Goal: Transaction & Acquisition: Purchase product/service

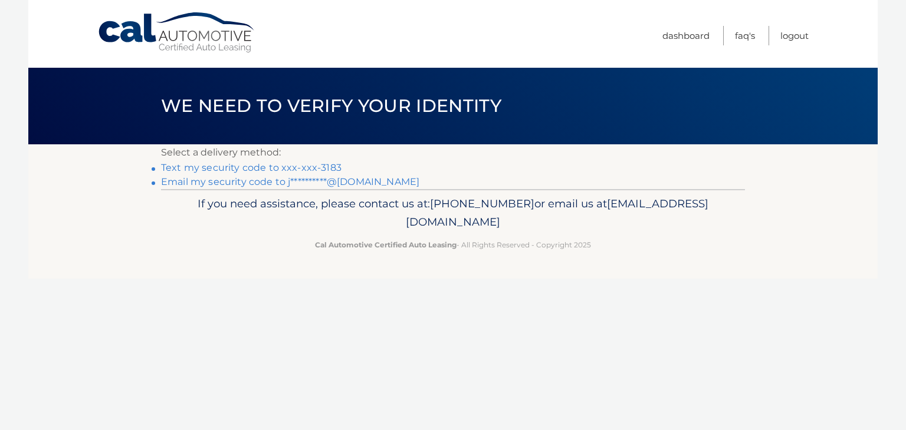
click at [222, 170] on link "Text my security code to xxx-xxx-3183" at bounding box center [251, 167] width 180 height 11
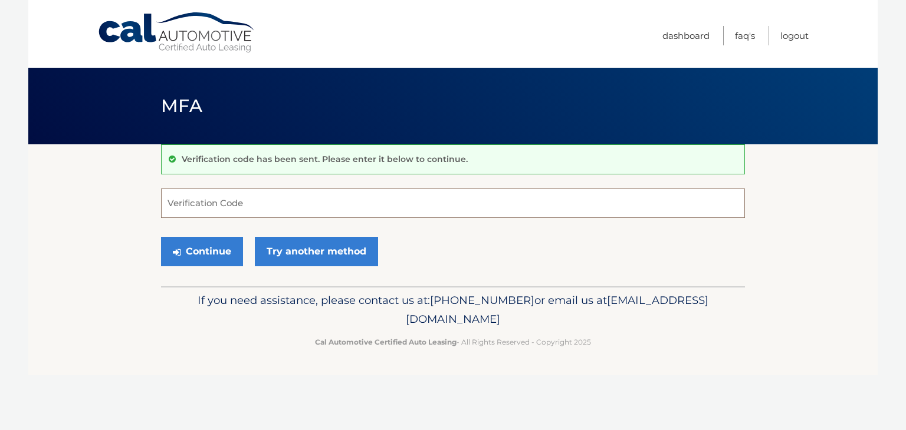
click at [205, 202] on input "Verification Code" at bounding box center [453, 203] width 584 height 29
type input "022964"
click at [211, 258] on button "Continue" at bounding box center [202, 251] width 82 height 29
click at [187, 253] on button "Continue" at bounding box center [202, 251] width 82 height 29
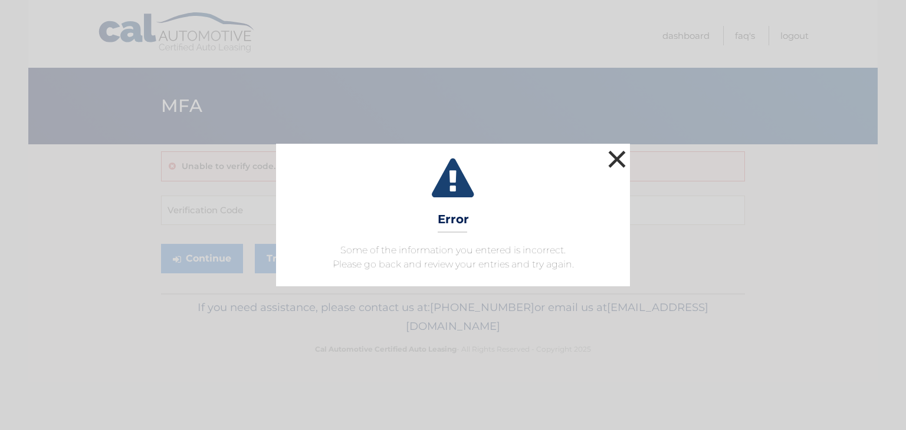
click at [613, 161] on button "×" at bounding box center [617, 159] width 24 height 24
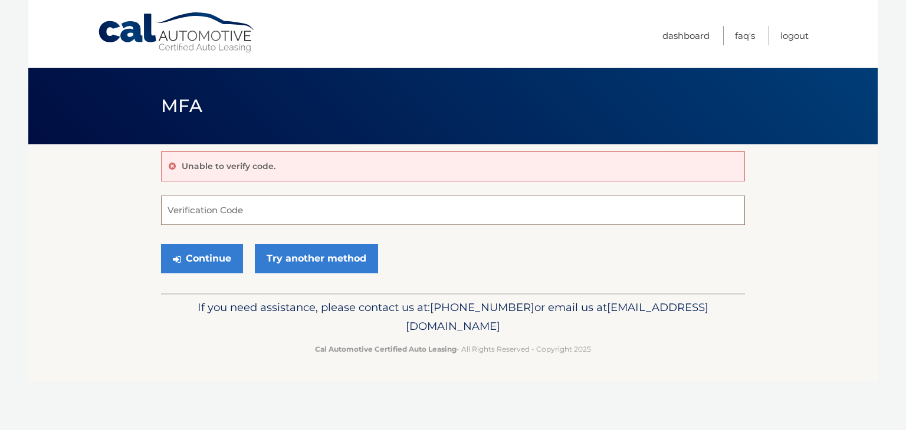
click at [226, 214] on input "Verification Code" at bounding box center [453, 210] width 584 height 29
type input "022964"
click at [161, 244] on button "Continue" at bounding box center [202, 258] width 82 height 29
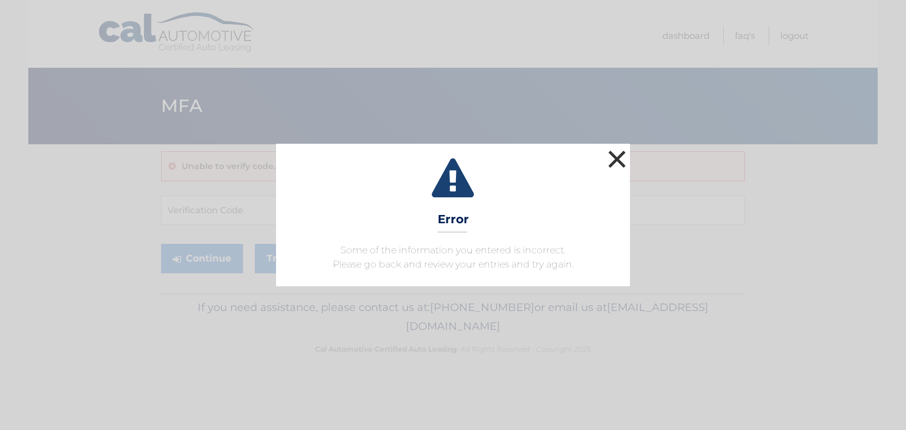
click at [618, 160] on button "×" at bounding box center [617, 159] width 24 height 24
click at [616, 162] on button "×" at bounding box center [617, 159] width 24 height 24
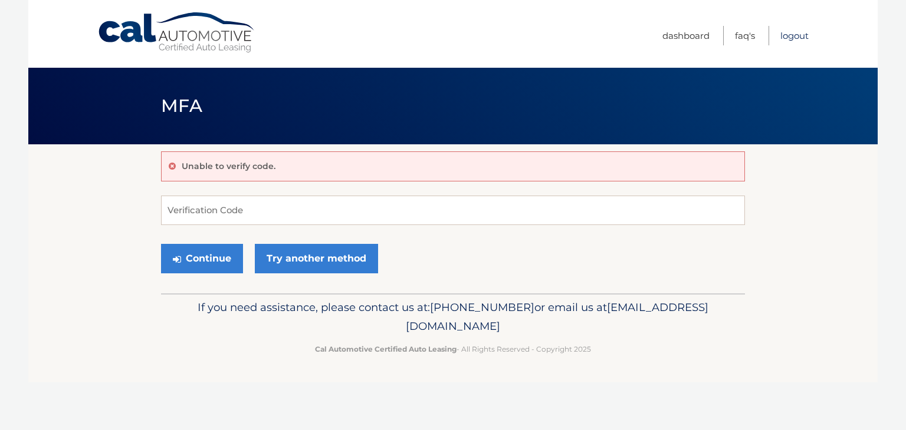
click at [792, 37] on link "Logout" at bounding box center [794, 35] width 28 height 19
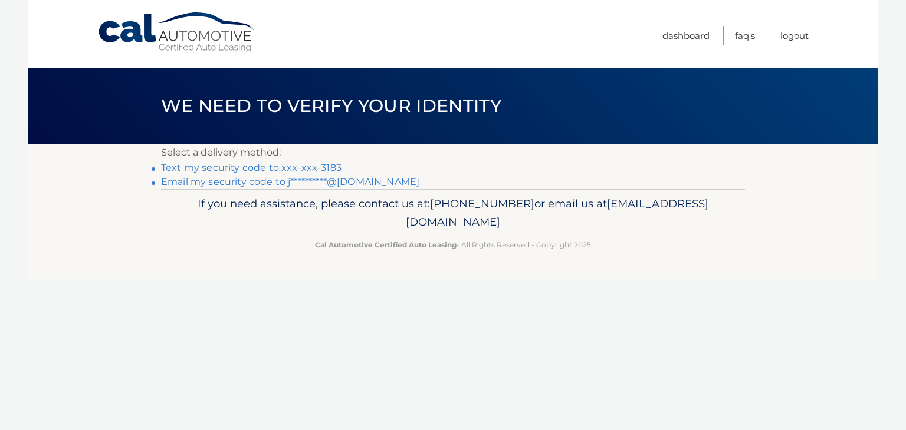
click at [234, 169] on link "Text my security code to xxx-xxx-3183" at bounding box center [251, 167] width 180 height 11
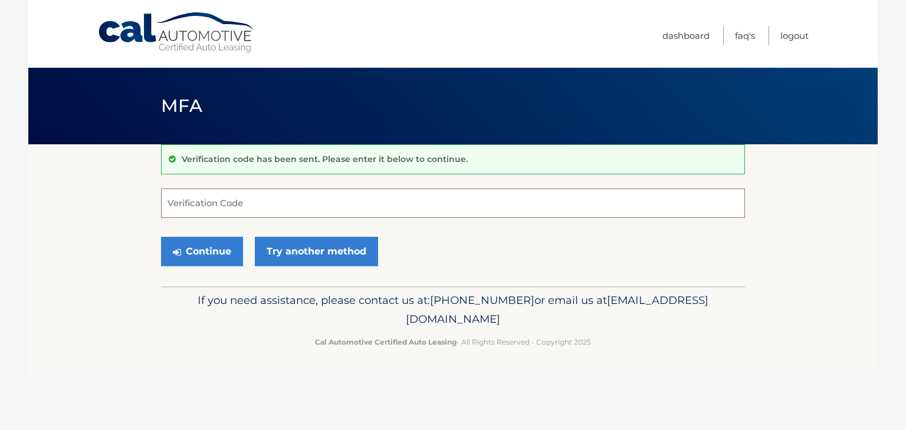
click at [249, 205] on input "Verification Code" at bounding box center [453, 203] width 584 height 29
type input "466408"
click at [161, 237] on button "Continue" at bounding box center [202, 251] width 82 height 29
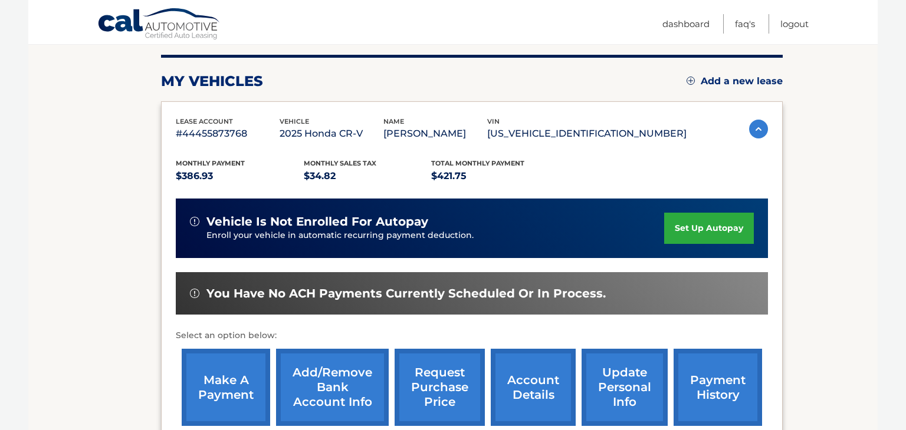
scroll to position [169, 0]
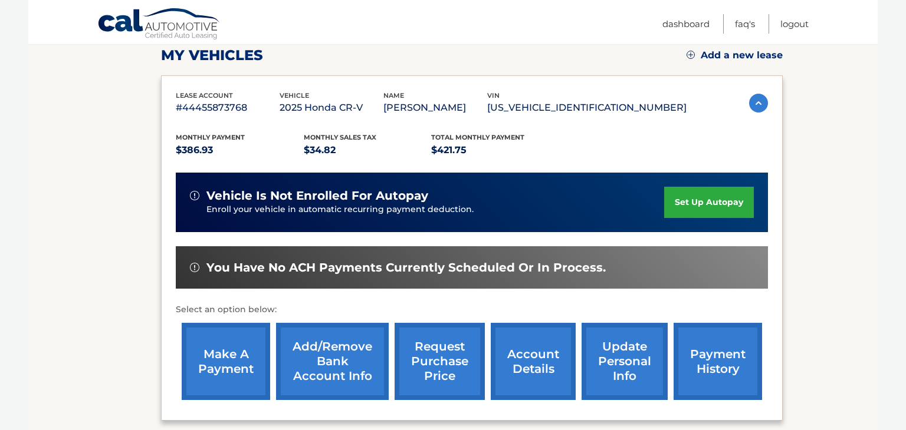
click at [220, 371] on link "make a payment" at bounding box center [226, 361] width 88 height 77
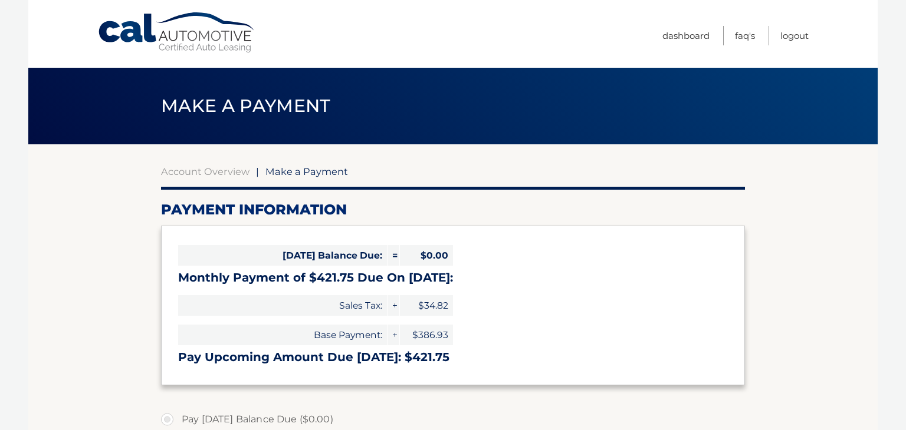
select select "YzZhODFmZTYtYzZlZi00YmQ5LThiYTktMzBiYTkwN2U4ZWUy"
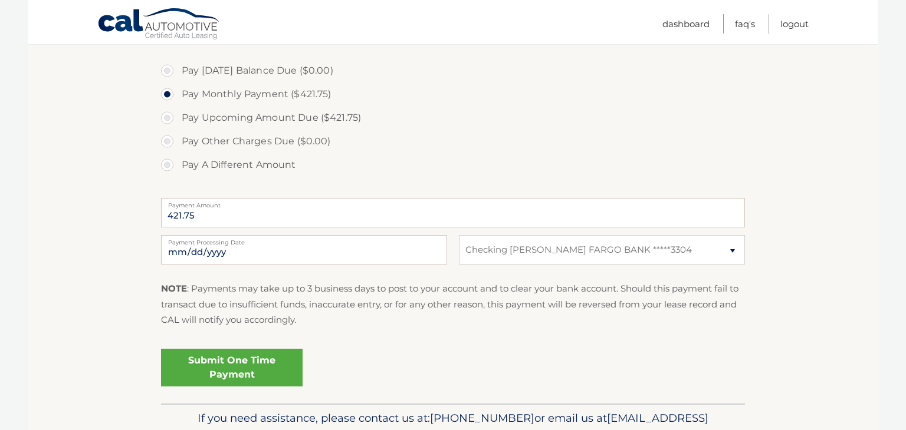
scroll to position [350, 0]
click at [275, 256] on input "2025-10-13" at bounding box center [304, 248] width 286 height 29
drag, startPoint x: 6, startPoint y: 226, endPoint x: 16, endPoint y: 227, distance: 10.0
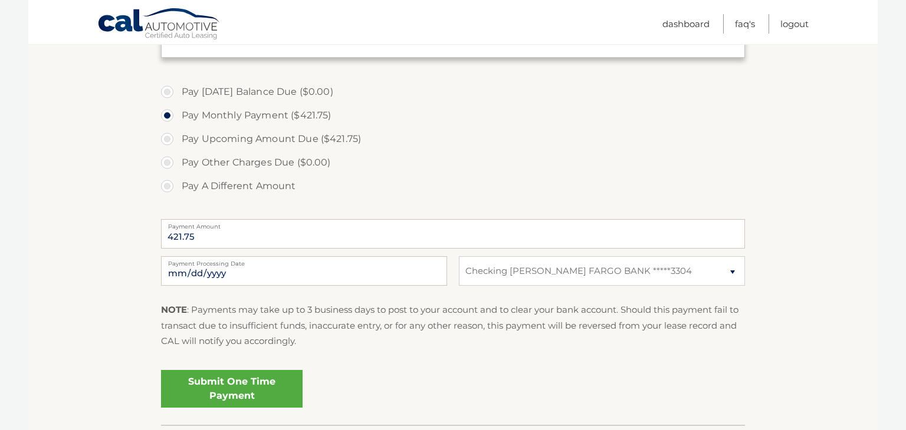
scroll to position [412, 0]
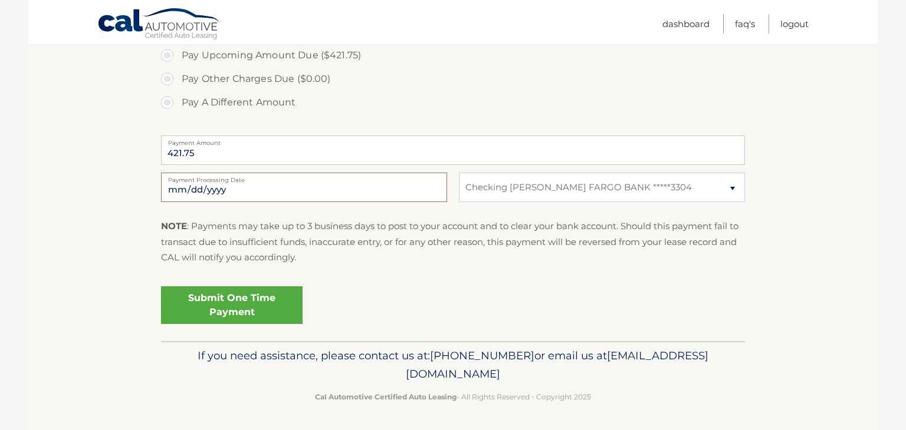
click at [195, 192] on input "2025-10-13" at bounding box center [304, 187] width 286 height 29
type input "2025-10-24"
click at [246, 314] on link "Submit One Time Payment" at bounding box center [231, 306] width 141 height 38
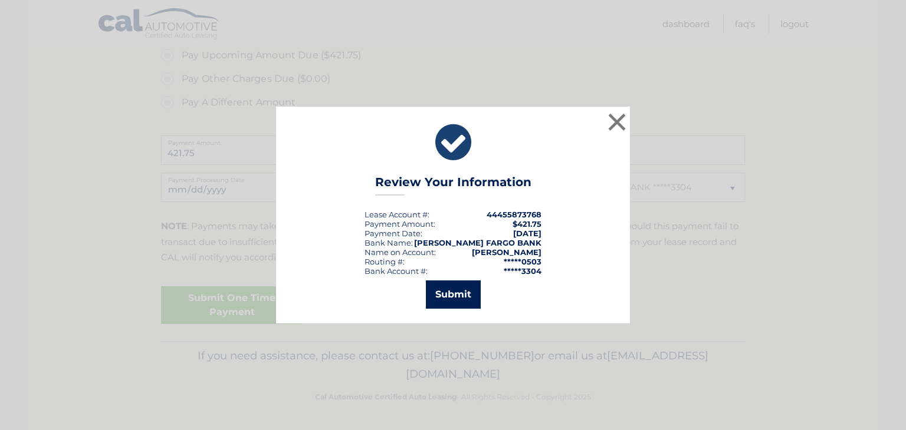
click at [466, 304] on button "Submit" at bounding box center [453, 295] width 55 height 28
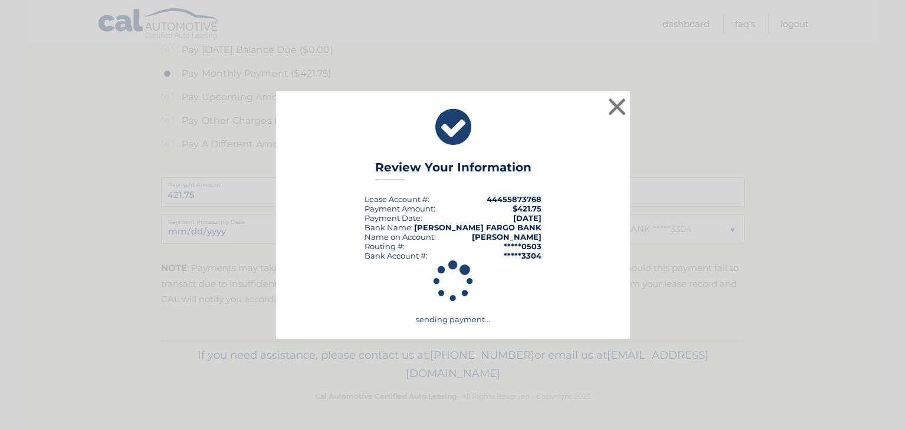
scroll to position [369, 0]
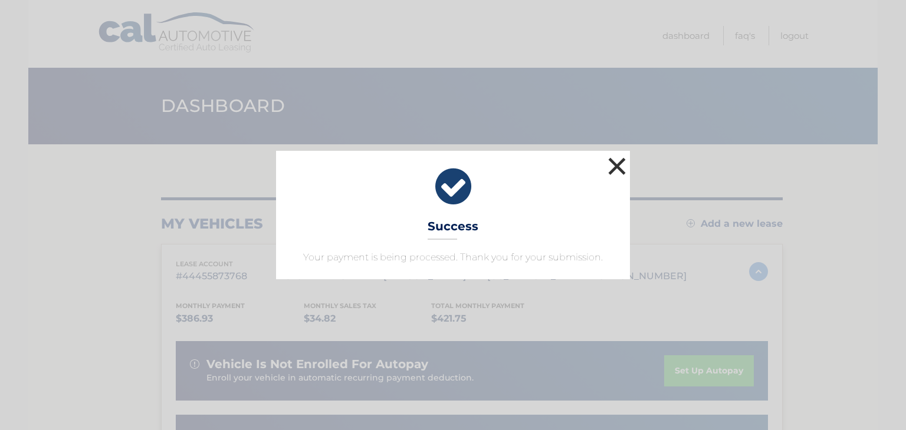
click at [616, 169] on button "×" at bounding box center [617, 166] width 24 height 24
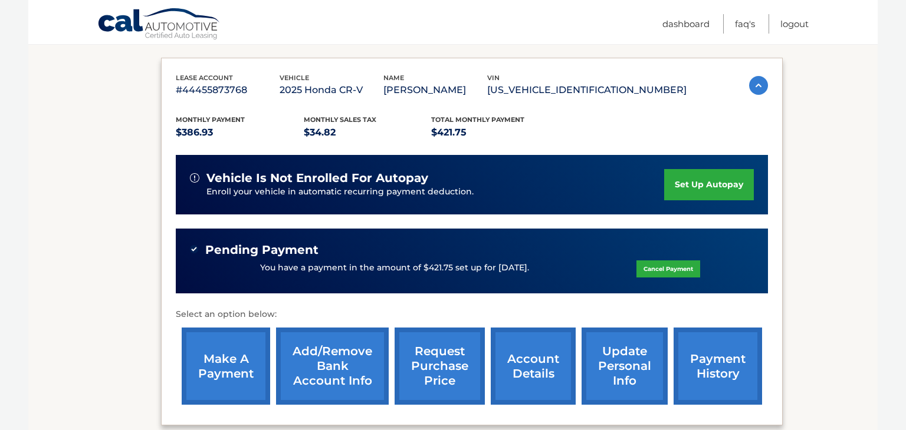
scroll to position [196, 0]
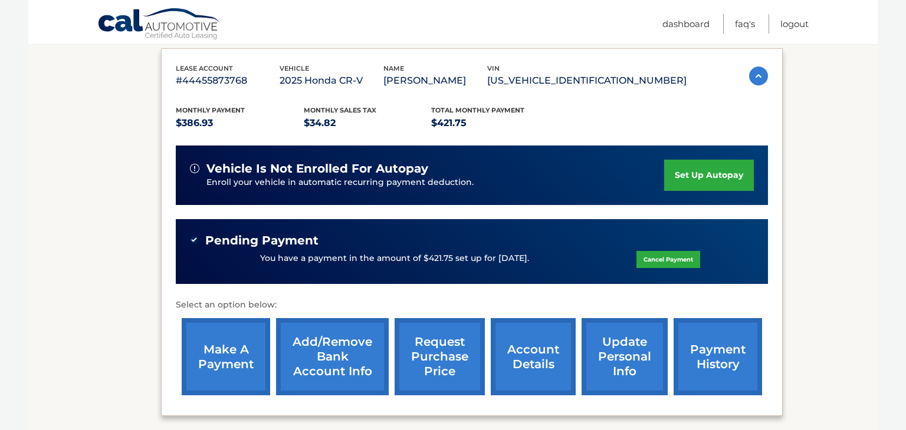
click at [715, 361] on link "payment history" at bounding box center [717, 356] width 88 height 77
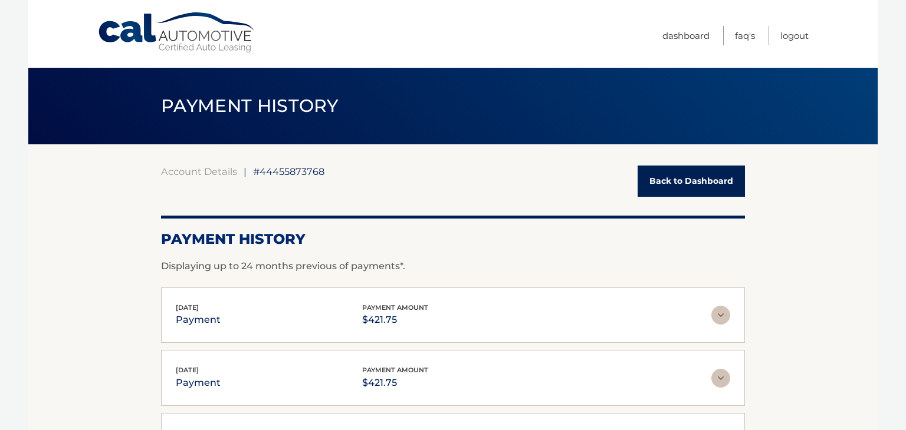
click at [661, 184] on link "Back to Dashboard" at bounding box center [690, 181] width 107 height 31
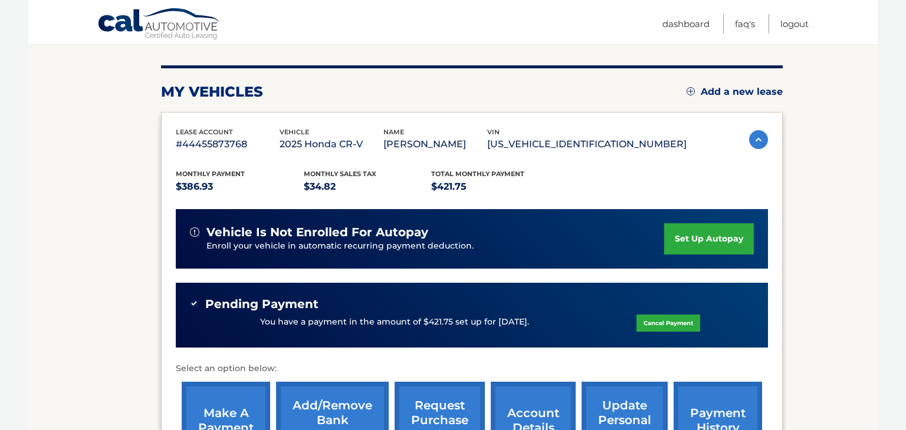
scroll to position [146, 0]
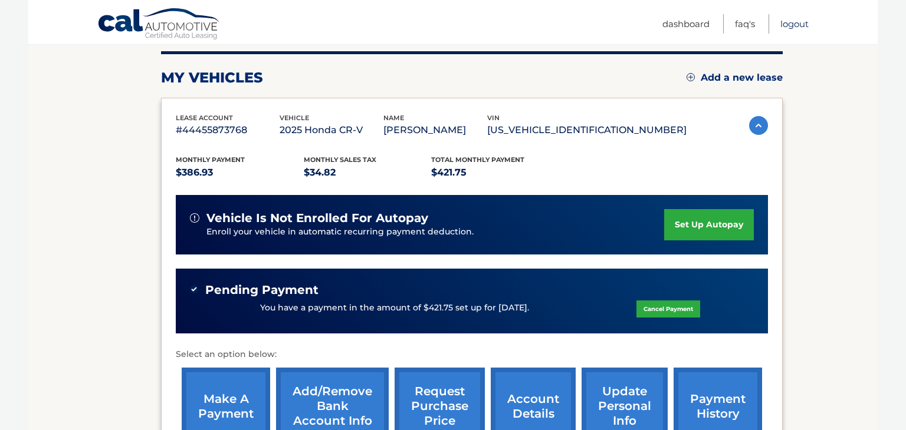
click at [808, 26] on link "Logout" at bounding box center [794, 23] width 28 height 19
